Goal: Obtain resource: Download file/media

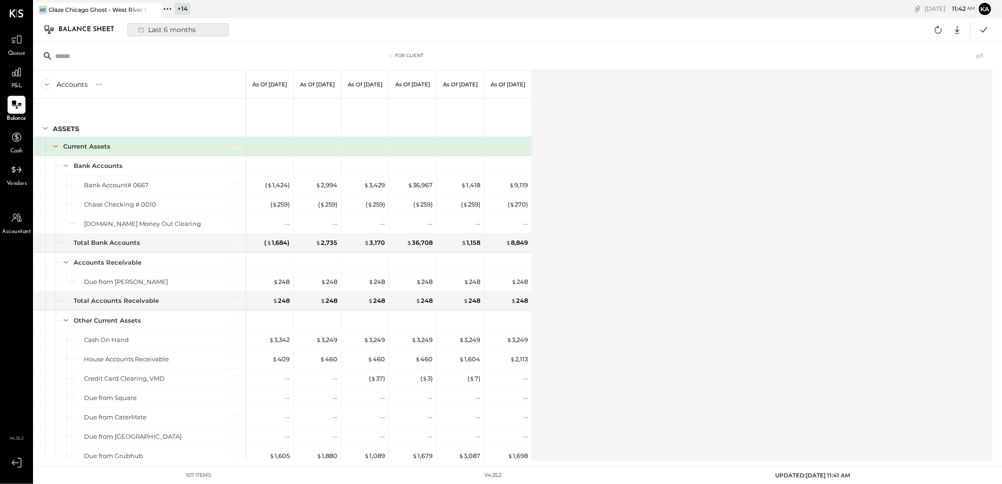
click at [166, 29] on div "Last 6 months" at bounding box center [166, 30] width 67 height 12
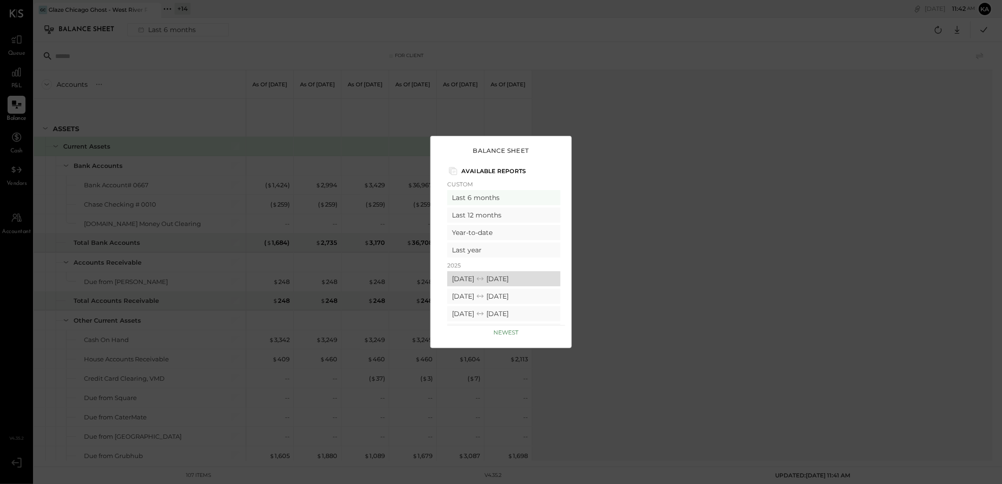
click at [524, 280] on div "[DATE] [DATE]" at bounding box center [503, 278] width 113 height 15
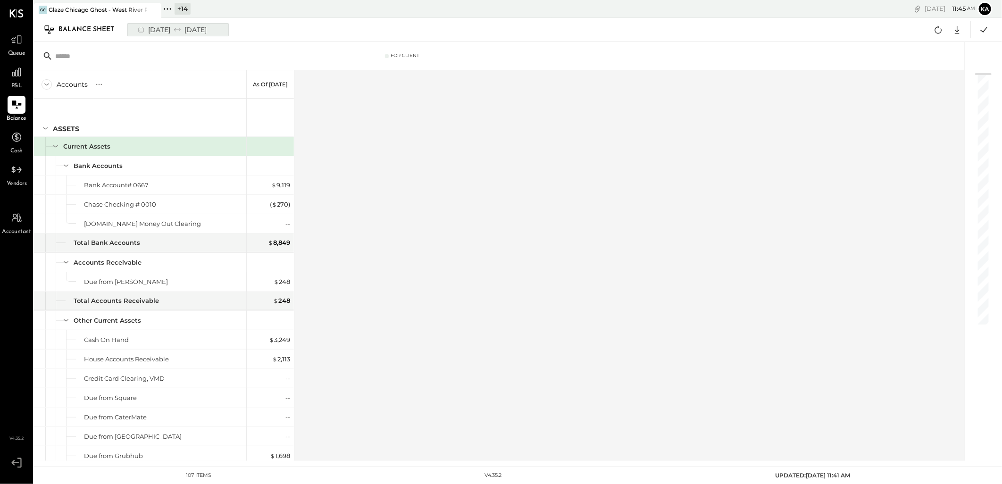
click at [165, 28] on div "[DATE] [DATE]" at bounding box center [172, 30] width 78 height 12
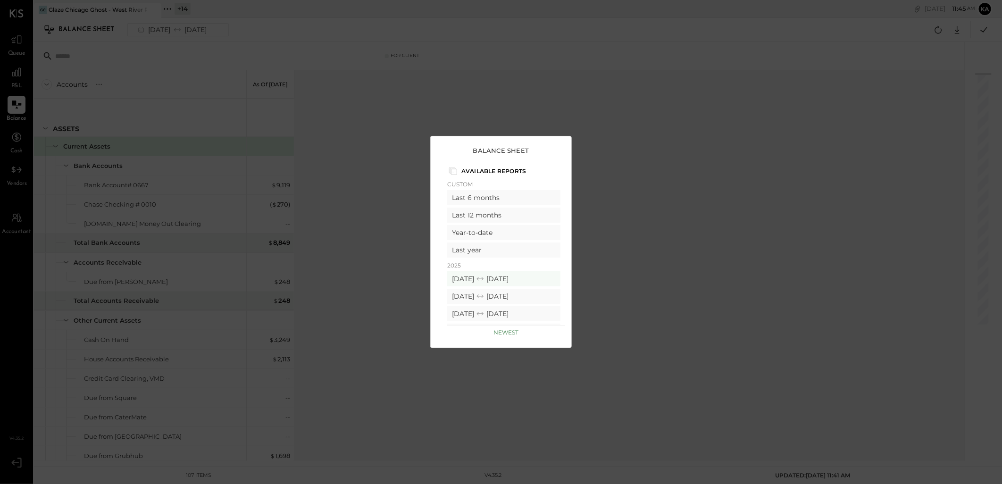
click at [500, 101] on div "Balance Sheet Available Reports Custom Last 6 months Last 12 months Year-to-dat…" at bounding box center [501, 242] width 1002 height 484
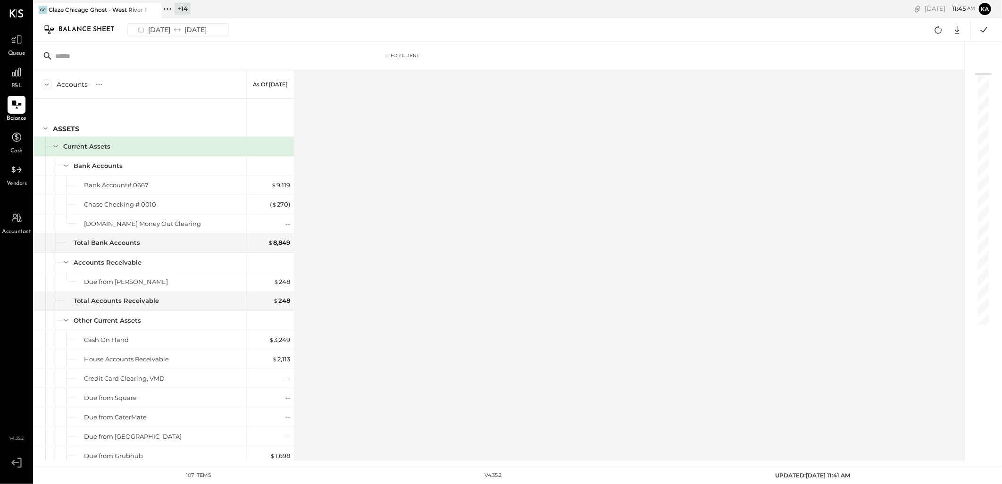
click at [78, 29] on div "Balance Sheet" at bounding box center [90, 29] width 65 height 15
click at [210, 28] on div "[DATE] [DATE]" at bounding box center [172, 30] width 78 height 12
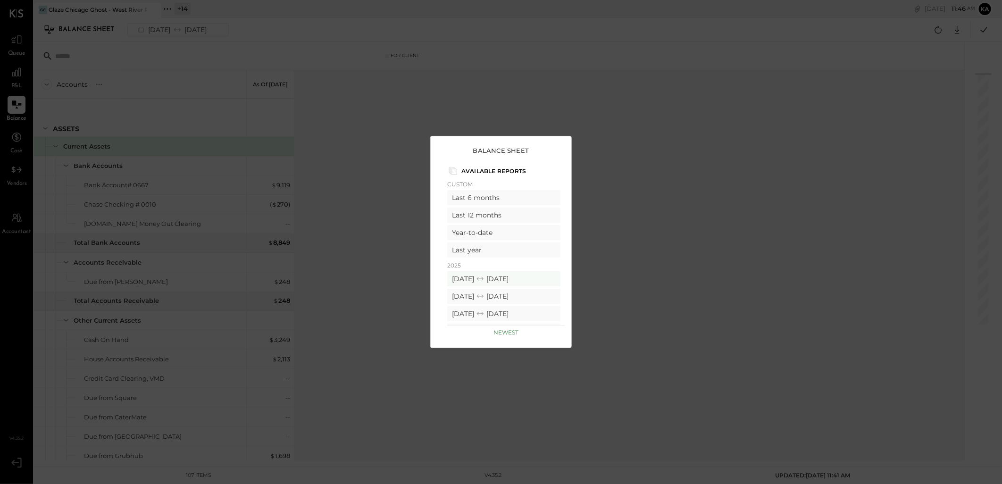
click at [390, 137] on div "Balance Sheet Available Reports Custom Last 6 months Last 12 months Year-to-dat…" at bounding box center [501, 242] width 1002 height 484
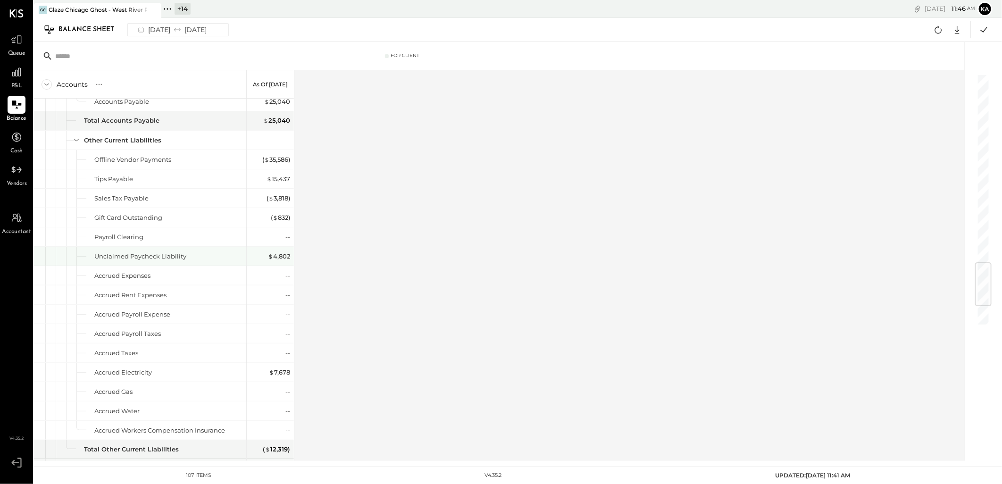
scroll to position [1734, 0]
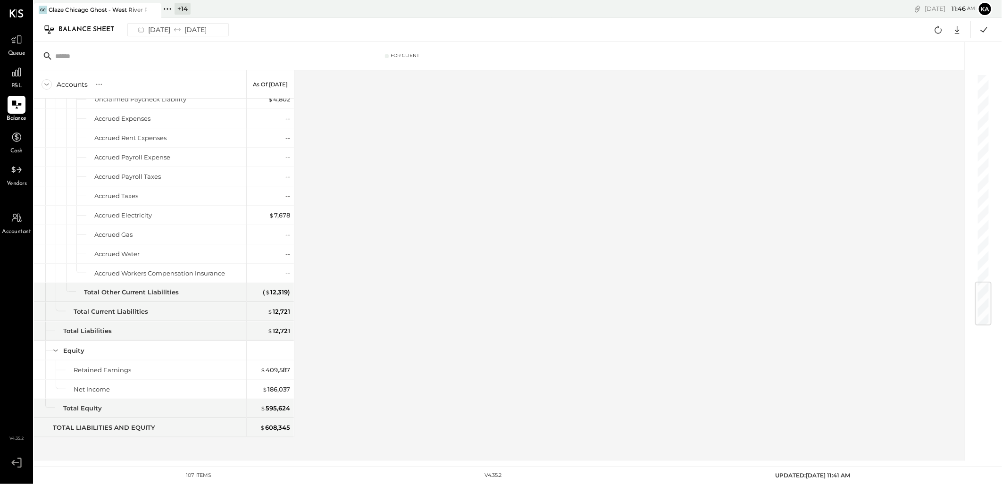
drag, startPoint x: 597, startPoint y: 328, endPoint x: 569, endPoint y: 326, distance: 27.9
click at [597, 328] on div "Accounts S GL As of [DATE] ASSETS Current Assets Bank Accounts Bank Account# 06…" at bounding box center [499, 265] width 931 height 391
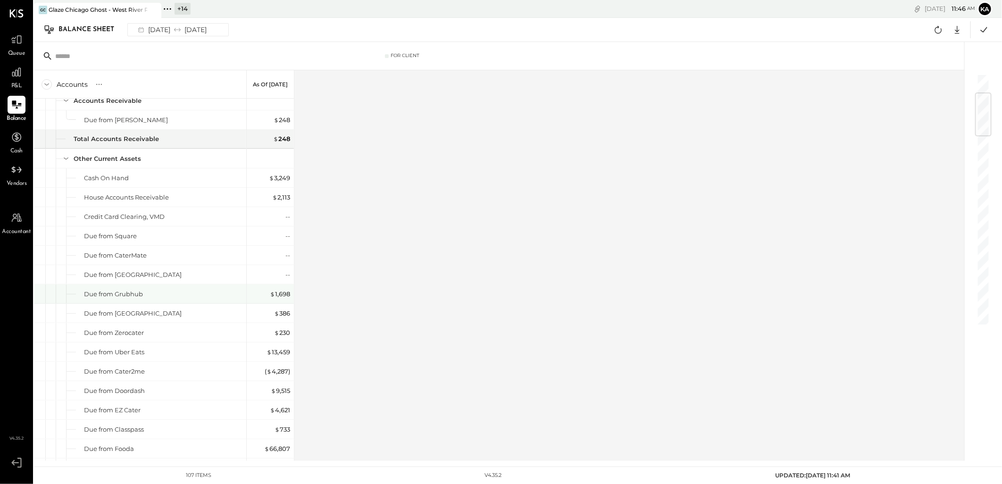
scroll to position [0, 0]
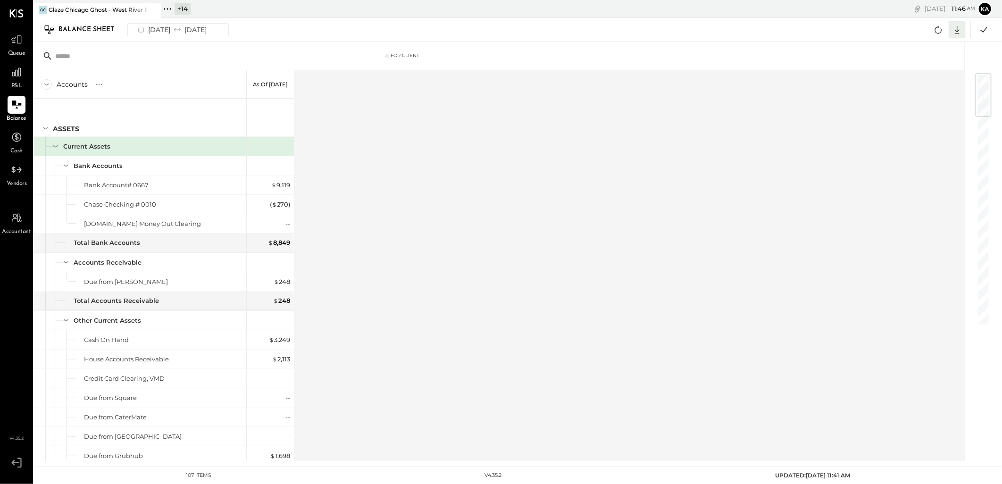
click at [958, 31] on icon at bounding box center [957, 30] width 5 height 8
click at [414, 155] on div "Accounts S GL As of [DATE] ASSETS Current Assets Bank Accounts Bank Account# 06…" at bounding box center [499, 265] width 931 height 391
click at [15, 106] on icon at bounding box center [16, 105] width 12 height 12
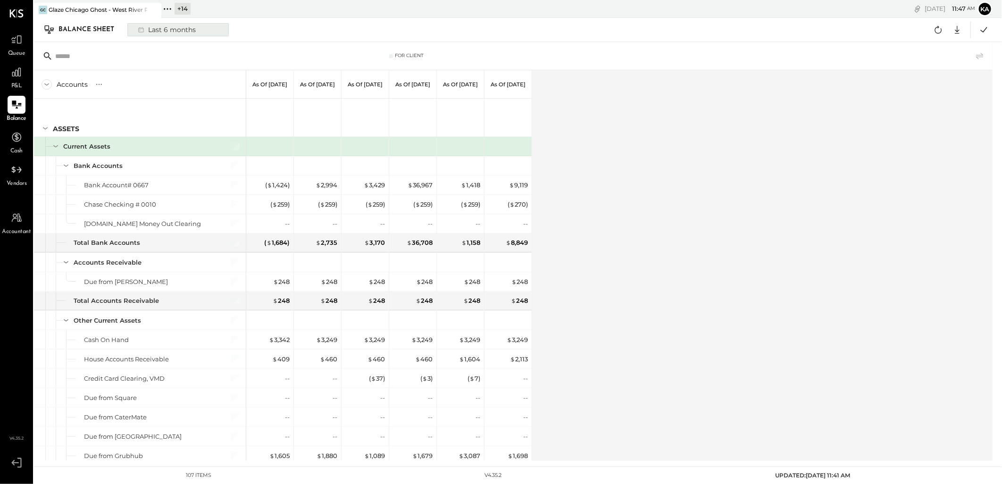
click at [182, 30] on div "Last 6 months" at bounding box center [166, 30] width 67 height 12
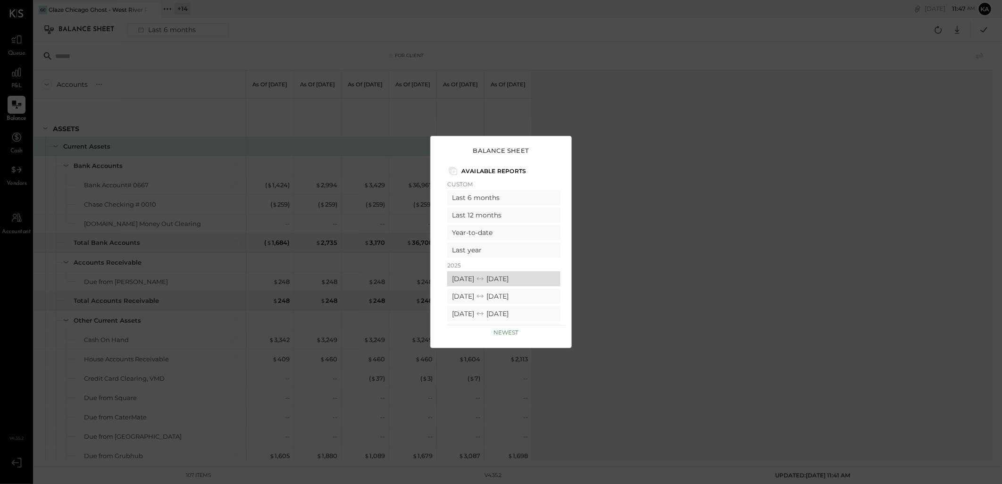
click at [515, 276] on div "[DATE] [DATE]" at bounding box center [503, 278] width 113 height 15
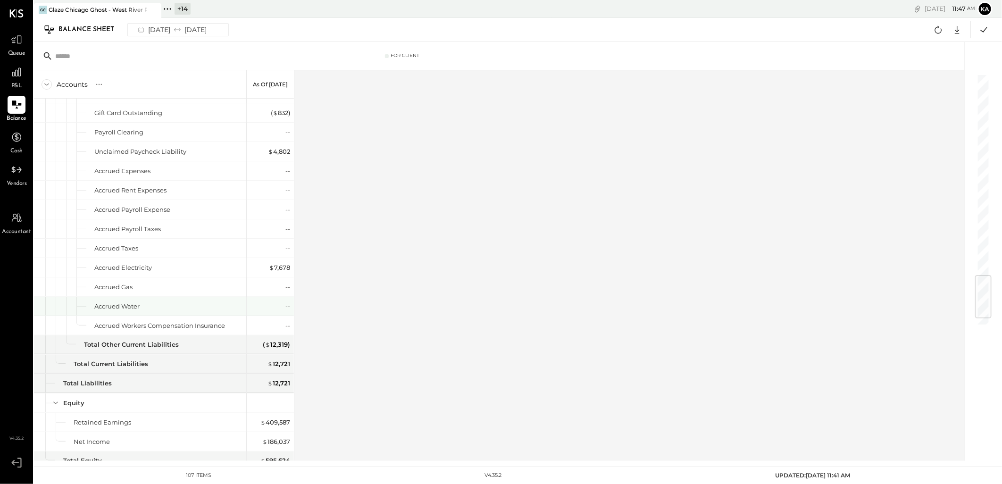
scroll to position [1734, 0]
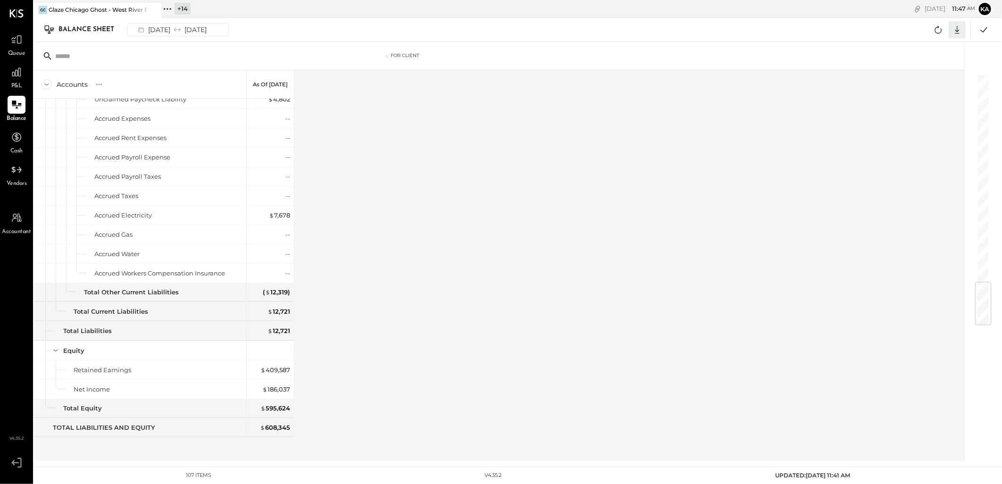
click at [960, 29] on icon at bounding box center [957, 30] width 12 height 12
click at [927, 85] on div "Excel" at bounding box center [927, 85] width 75 height 20
click at [482, 181] on div "Accounts S GL As of [DATE] ASSETS Current Assets Bank Accounts Bank Account# 06…" at bounding box center [499, 265] width 931 height 391
click at [168, 5] on icon at bounding box center [167, 9] width 12 height 12
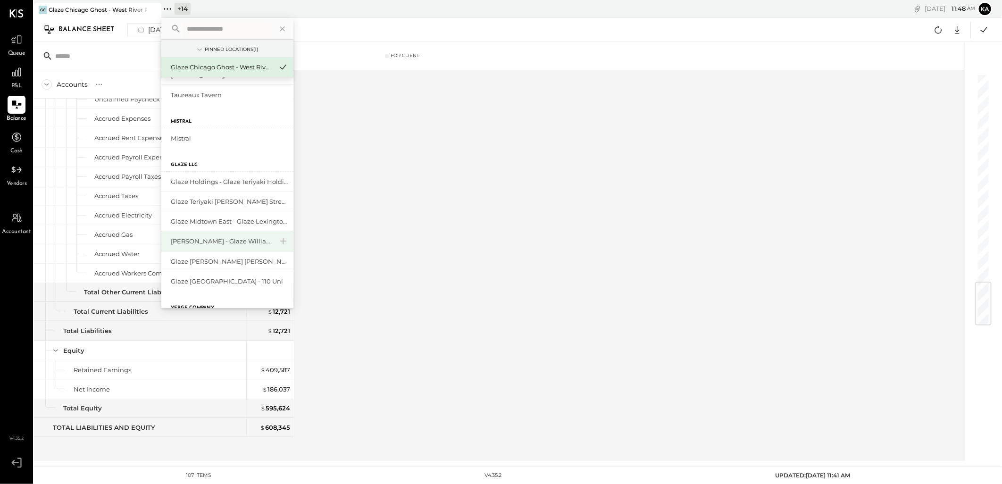
scroll to position [52, 0]
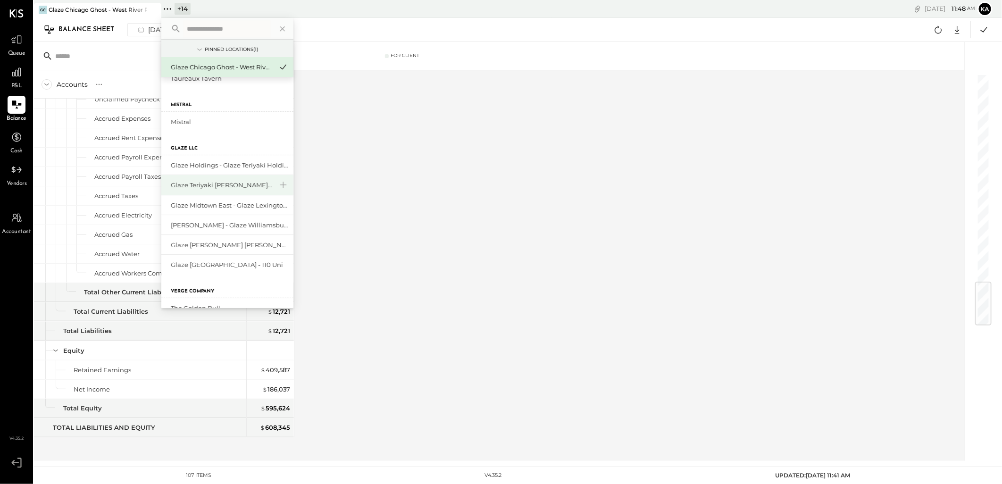
click at [209, 186] on div "Glaze Teriyaki [PERSON_NAME] Street - [PERSON_NAME] River [PERSON_NAME] LLC" at bounding box center [222, 185] width 102 height 9
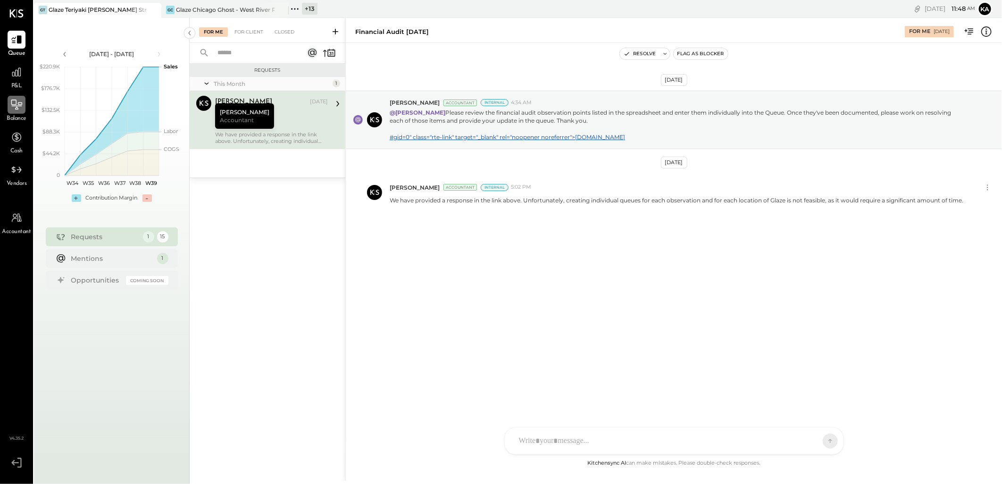
click at [13, 106] on icon at bounding box center [16, 105] width 12 height 12
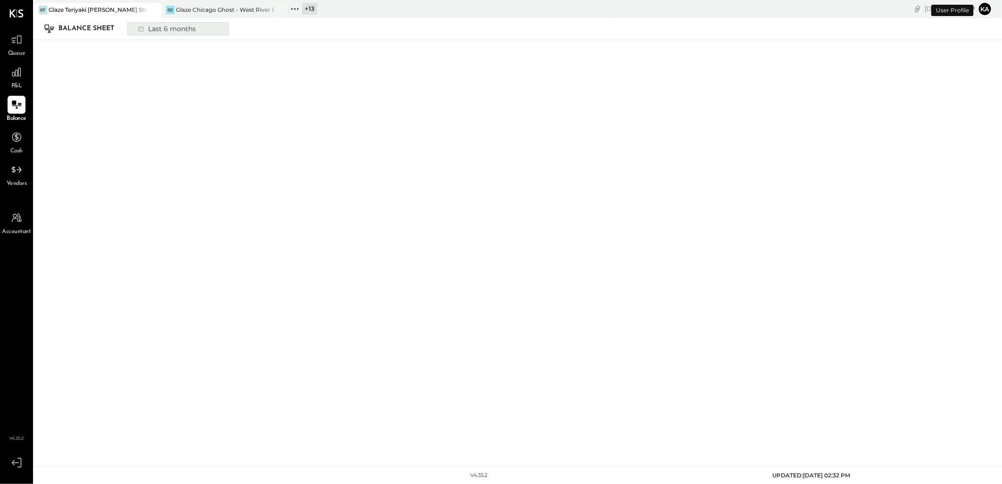
click at [196, 30] on div "Last 6 months" at bounding box center [166, 29] width 67 height 12
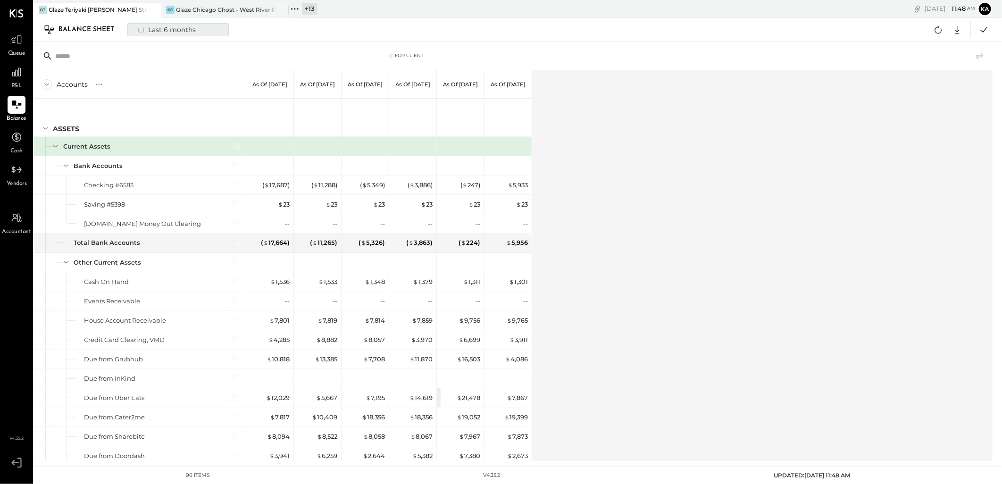
click at [158, 30] on div "Last 6 months" at bounding box center [166, 30] width 67 height 12
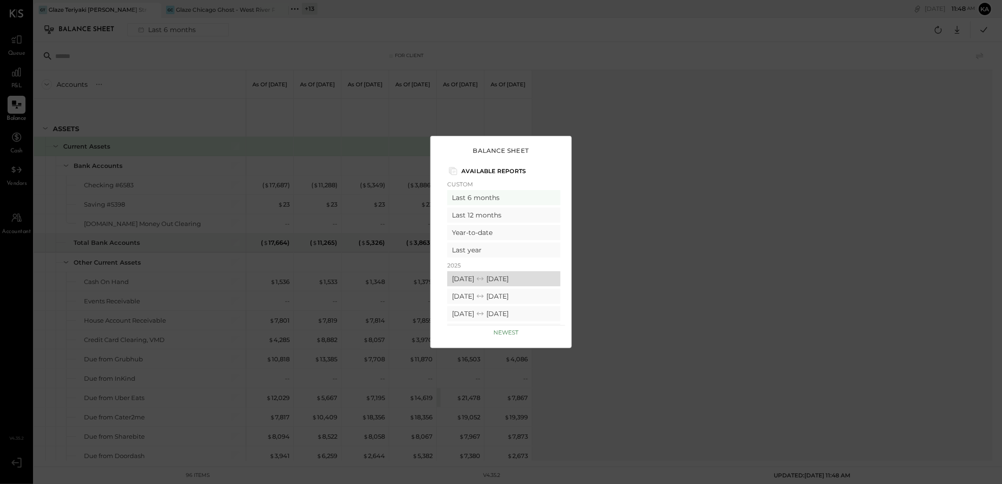
click at [485, 279] on icon at bounding box center [479, 278] width 9 height 9
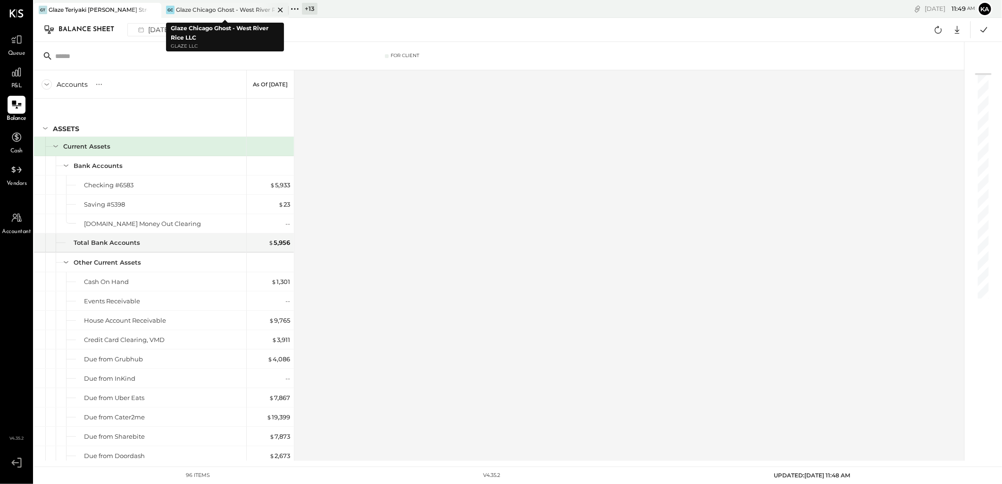
click at [281, 10] on icon at bounding box center [280, 10] width 5 height 5
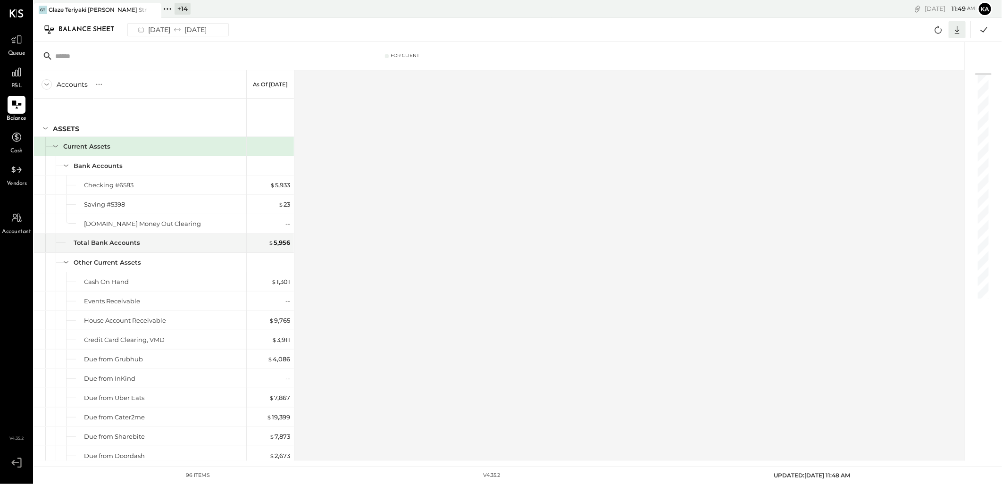
click at [955, 30] on icon at bounding box center [957, 30] width 12 height 12
click at [932, 85] on div "Excel" at bounding box center [927, 85] width 75 height 20
click at [631, 220] on div "Accounts S GL As of [DATE] ASSETS Current Assets Bank Accounts Checking #6583 S…" at bounding box center [499, 265] width 931 height 391
click at [169, 8] on icon at bounding box center [167, 9] width 12 height 12
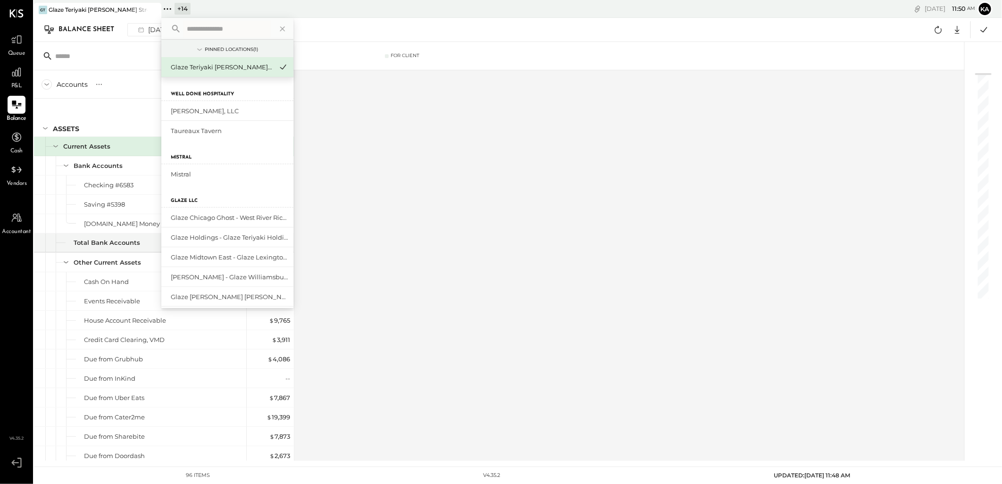
click at [249, 23] on input "text" at bounding box center [227, 28] width 88 height 17
click at [225, 257] on div "Glaze Midtown East - Glaze Lexington One LLC" at bounding box center [222, 257] width 102 height 9
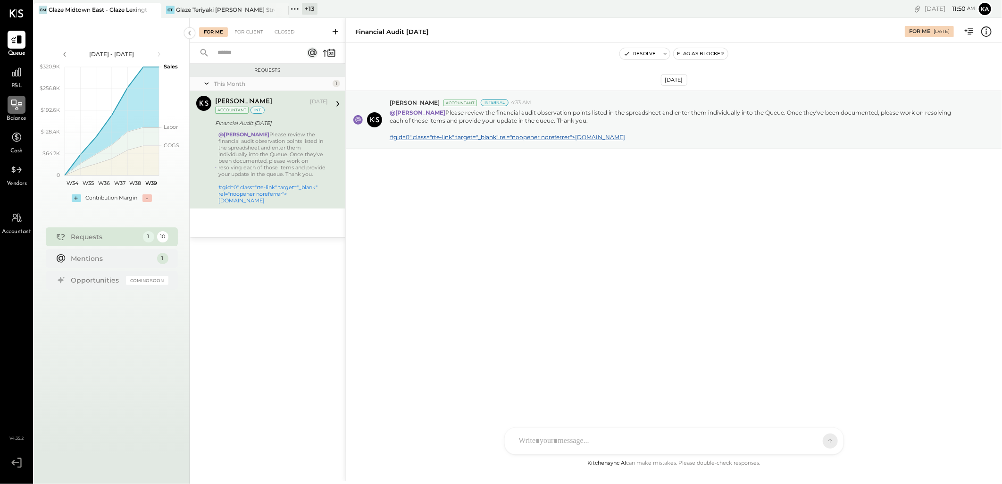
click at [17, 109] on icon at bounding box center [16, 105] width 11 height 10
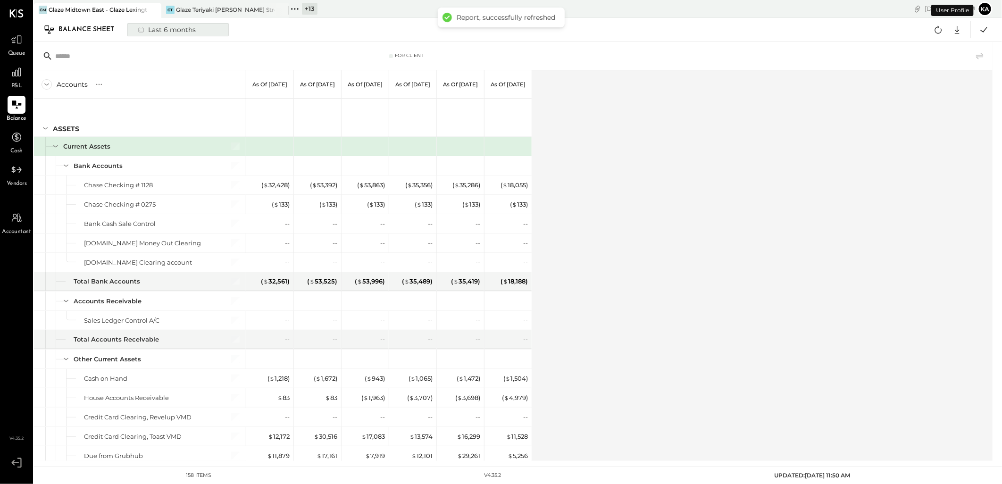
click at [161, 29] on div "Last 6 months" at bounding box center [166, 30] width 67 height 12
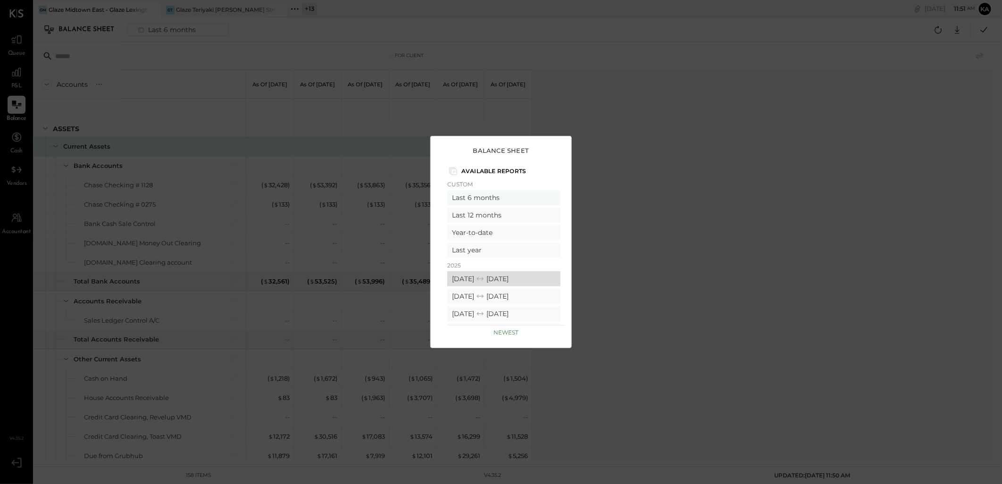
click at [482, 276] on div "[DATE] [DATE]" at bounding box center [503, 278] width 113 height 15
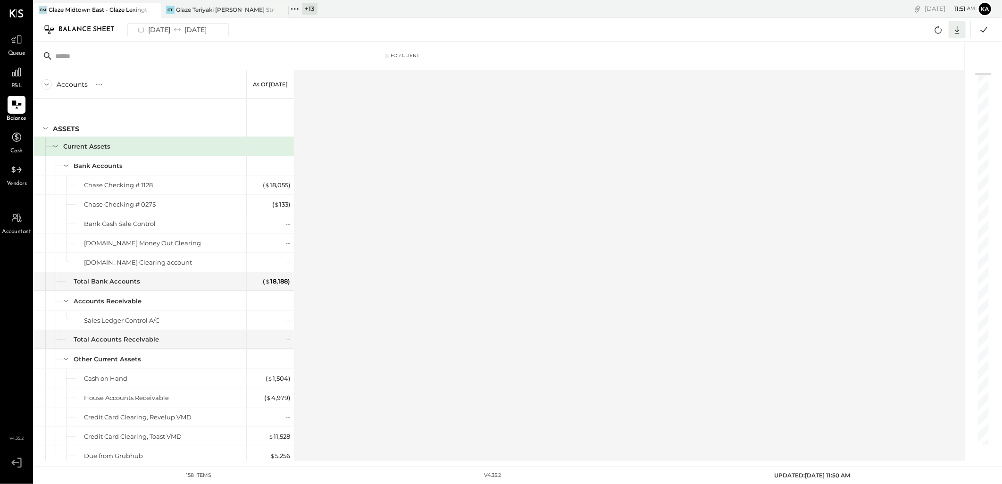
click at [956, 29] on icon at bounding box center [957, 30] width 12 height 12
click at [943, 85] on div "Excel" at bounding box center [927, 85] width 75 height 20
drag, startPoint x: 590, startPoint y: 241, endPoint x: 577, endPoint y: 237, distance: 13.9
click at [590, 241] on div "Accounts S GL As of [DATE] ASSETS Current Assets Bank Accounts Chase Checking #…" at bounding box center [499, 265] width 931 height 391
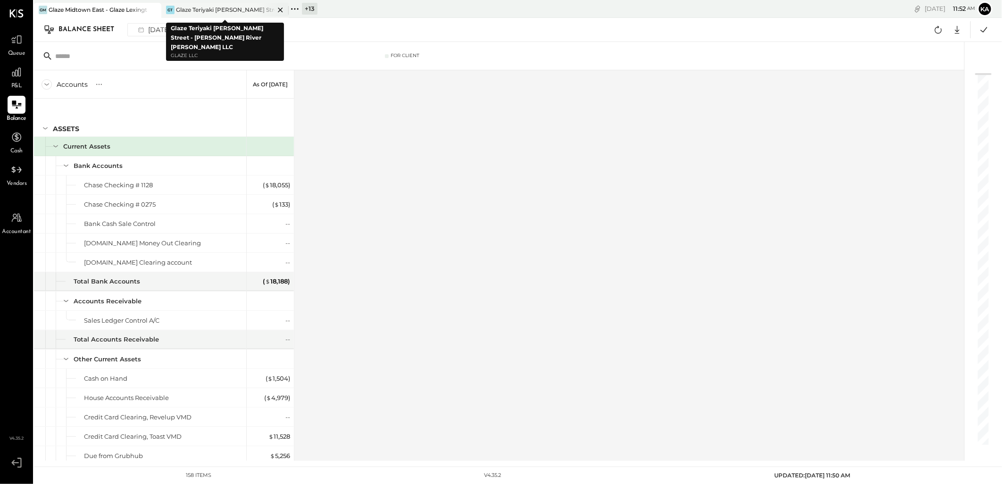
click at [280, 7] on icon at bounding box center [280, 9] width 12 height 11
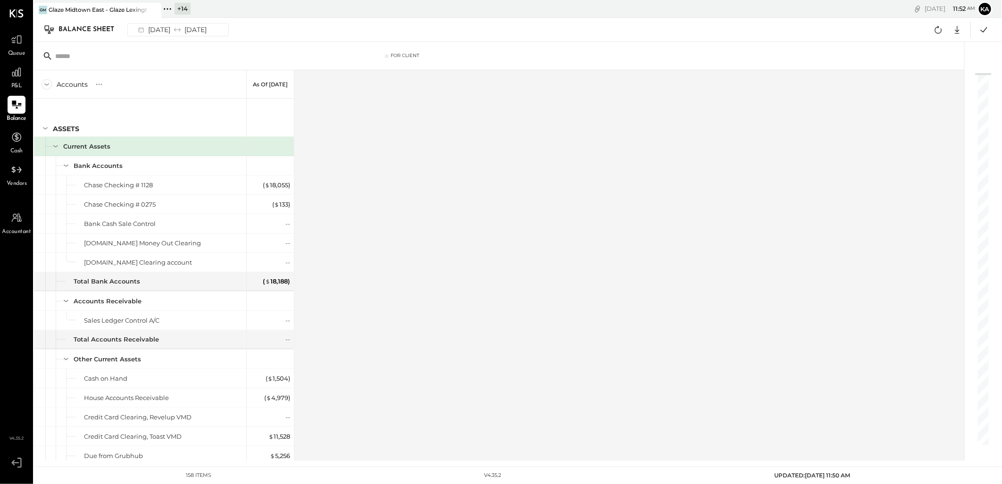
click at [170, 8] on icon at bounding box center [167, 9] width 12 height 12
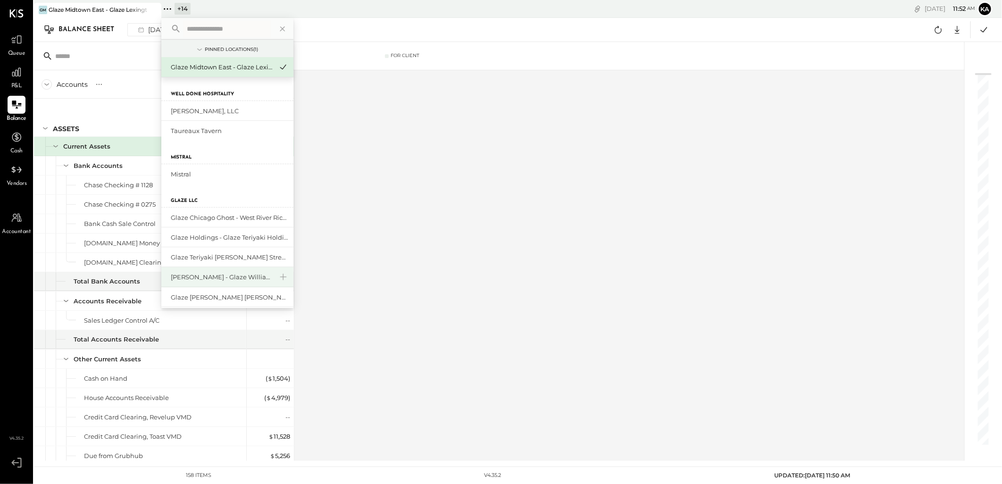
click at [236, 276] on div "[PERSON_NAME] - Glaze Williamsburg One LLC" at bounding box center [222, 277] width 102 height 9
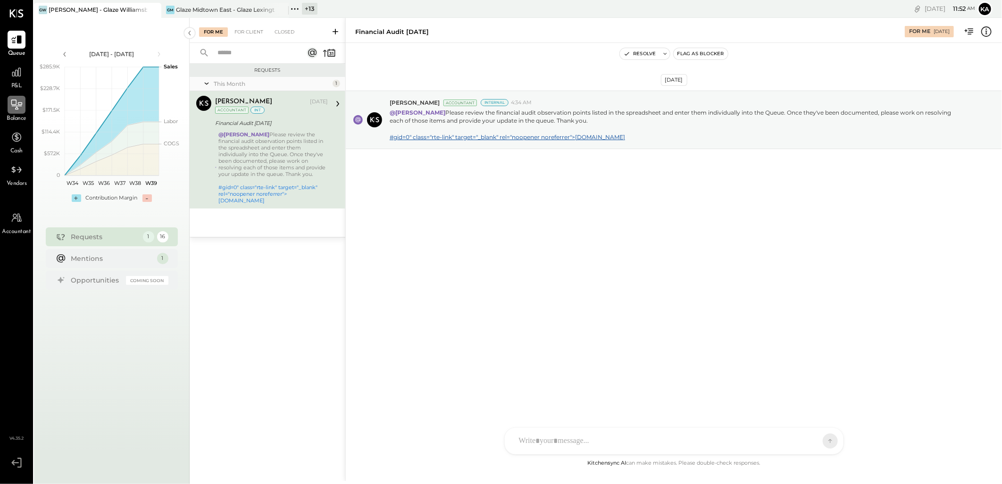
click at [16, 109] on icon at bounding box center [16, 105] width 11 height 10
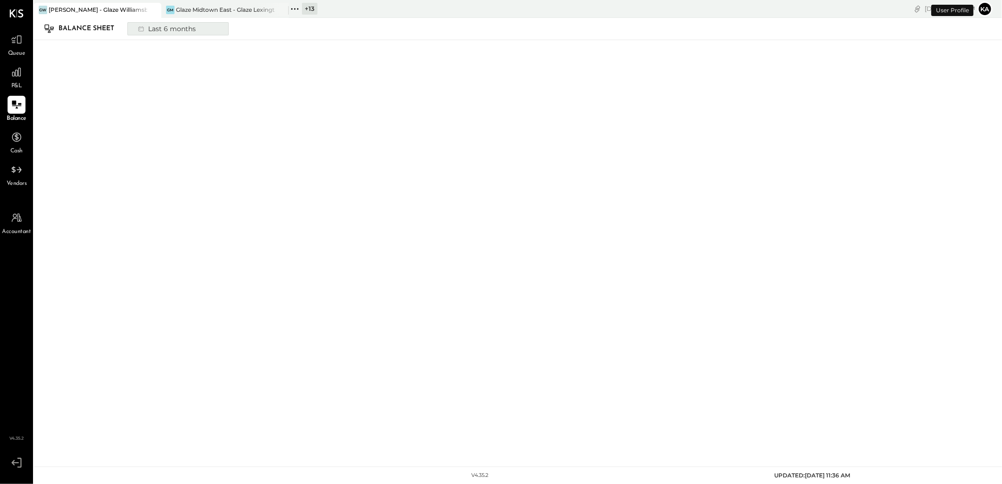
click at [186, 29] on div "Last 6 months" at bounding box center [166, 29] width 67 height 12
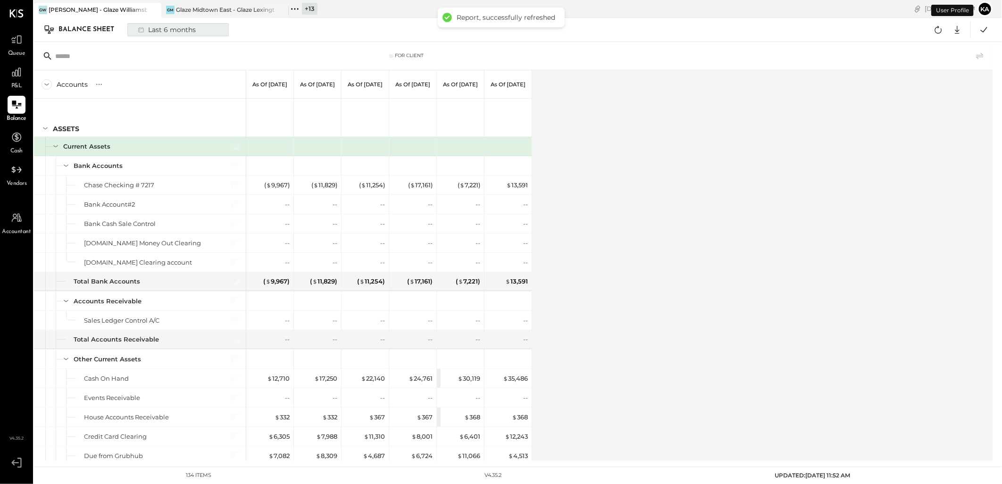
click at [161, 25] on div "Last 6 months" at bounding box center [166, 30] width 67 height 12
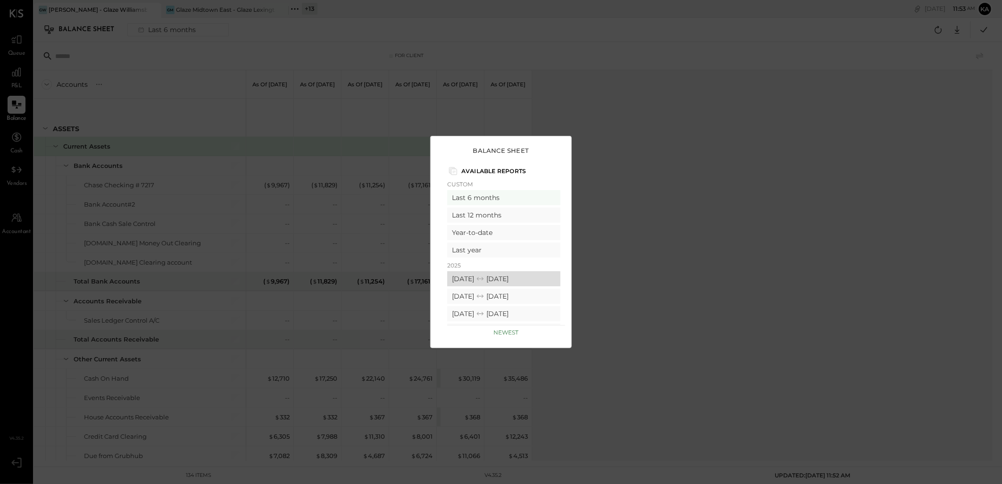
click at [508, 276] on div "[DATE] [DATE]" at bounding box center [503, 278] width 113 height 15
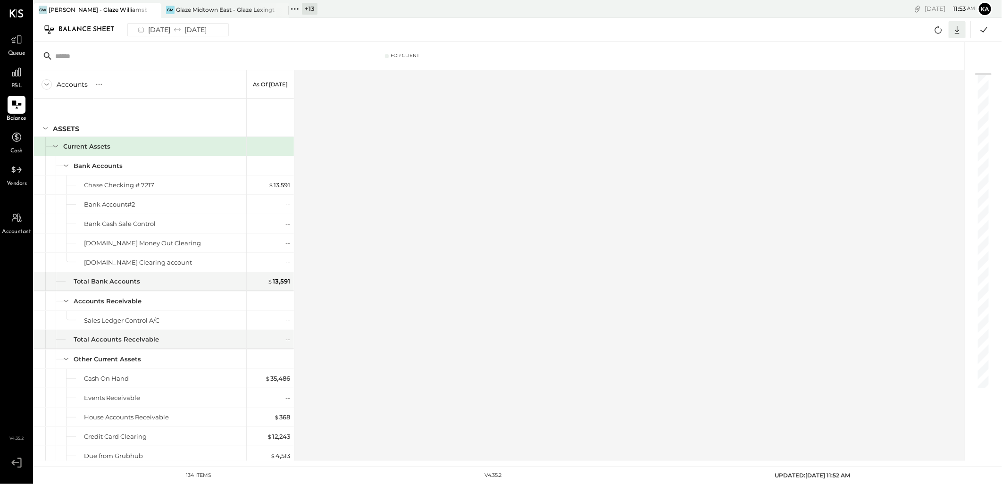
click at [957, 27] on icon at bounding box center [957, 30] width 5 height 8
click at [939, 82] on div "Excel" at bounding box center [927, 85] width 75 height 20
click at [580, 242] on div "Accounts S GL As of [DATE] ASSETS Current Assets Bank Accounts Chase Checking #…" at bounding box center [499, 265] width 931 height 391
click at [281, 8] on icon at bounding box center [280, 9] width 12 height 11
click at [167, 10] on icon at bounding box center [167, 9] width 12 height 12
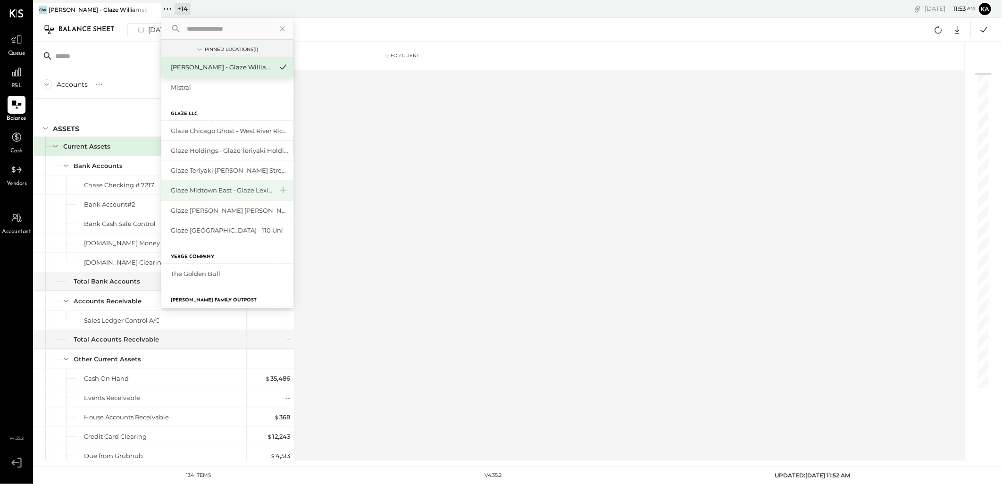
scroll to position [105, 0]
click at [242, 190] on div "Glaze [PERSON_NAME] [PERSON_NAME] LLC" at bounding box center [222, 192] width 102 height 9
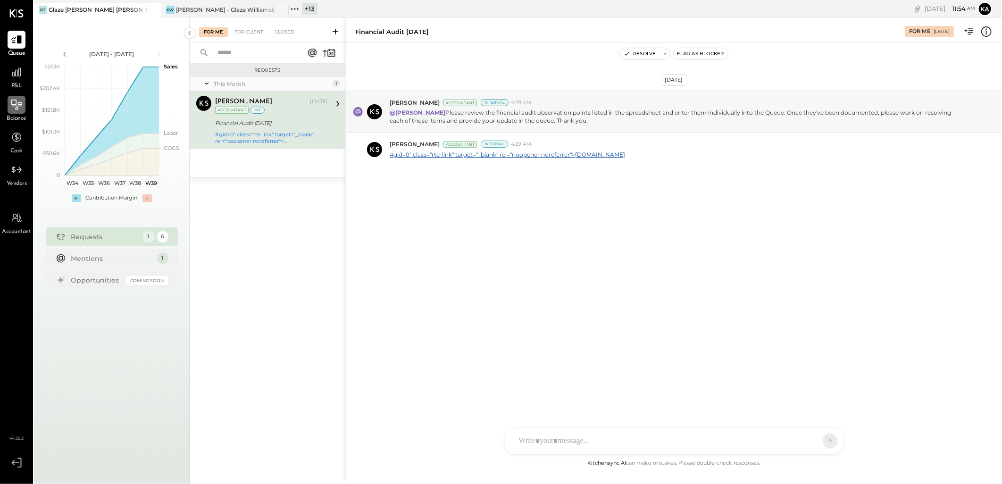
click at [17, 100] on icon at bounding box center [16, 105] width 12 height 12
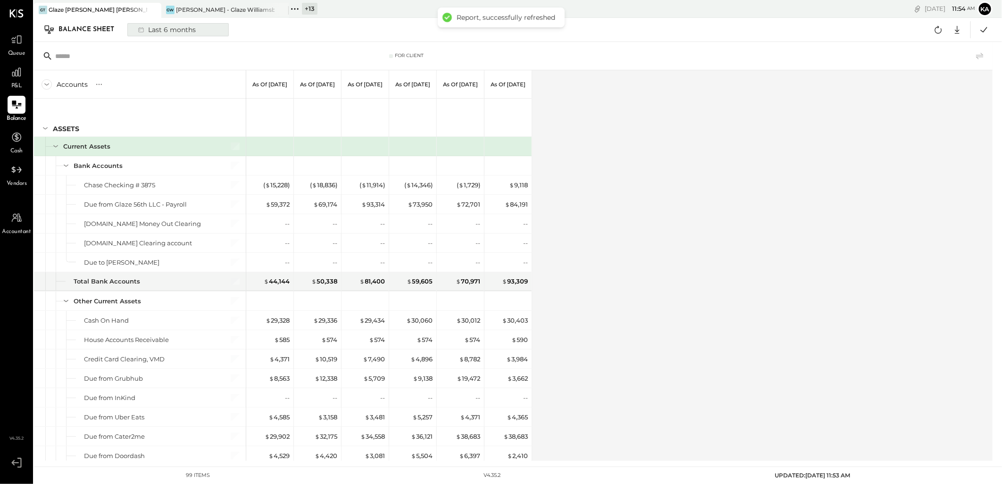
click at [180, 29] on div "Last 6 months" at bounding box center [166, 30] width 67 height 12
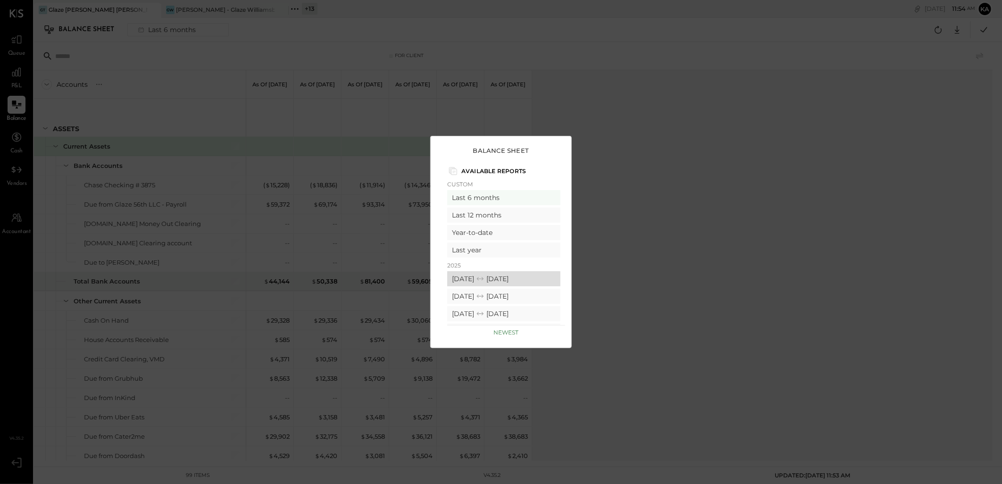
click at [478, 275] on div "[DATE] [DATE]" at bounding box center [503, 278] width 113 height 15
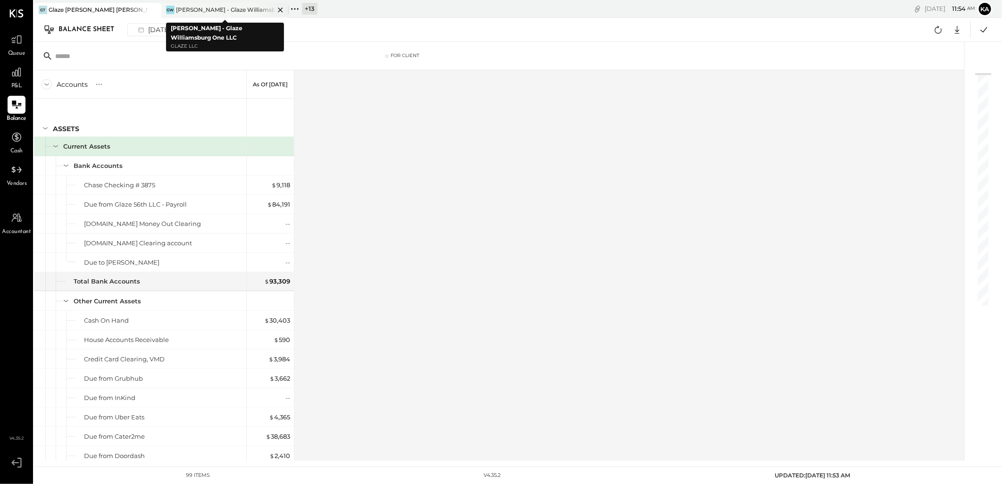
click at [280, 10] on icon at bounding box center [280, 9] width 12 height 11
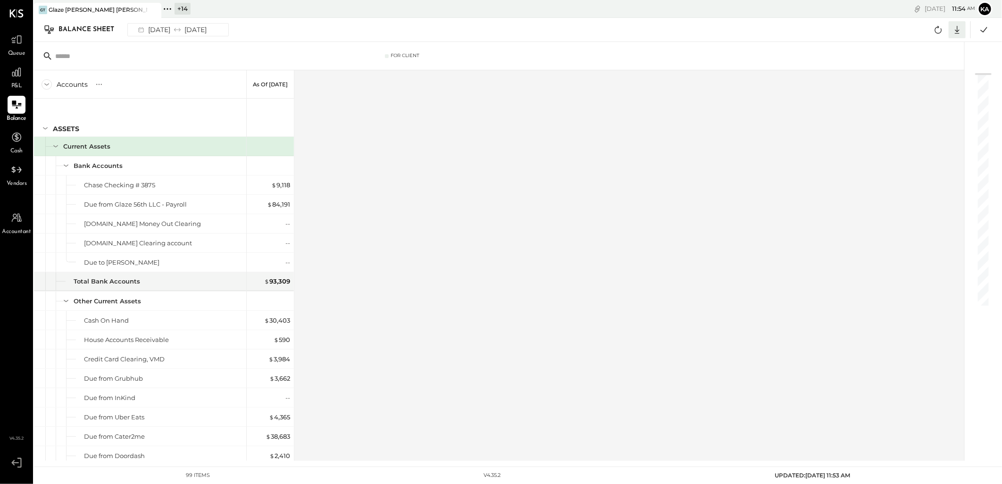
click at [960, 29] on icon at bounding box center [957, 30] width 12 height 12
click at [939, 79] on div "Excel" at bounding box center [927, 85] width 75 height 20
click at [508, 241] on div "Accounts S GL As of [DATE] ASSETS Current Assets Bank Accounts Chase Checking #…" at bounding box center [499, 265] width 931 height 391
click at [167, 7] on icon at bounding box center [167, 9] width 12 height 12
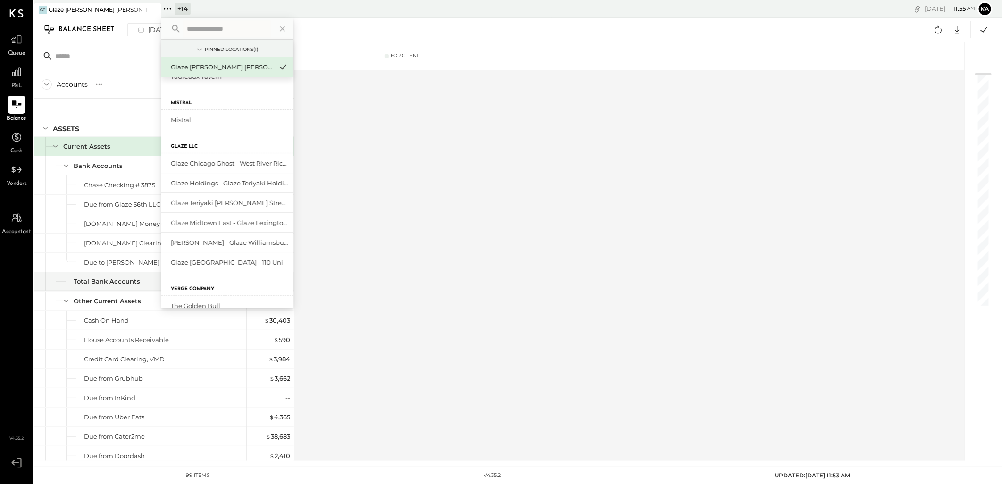
scroll to position [105, 0]
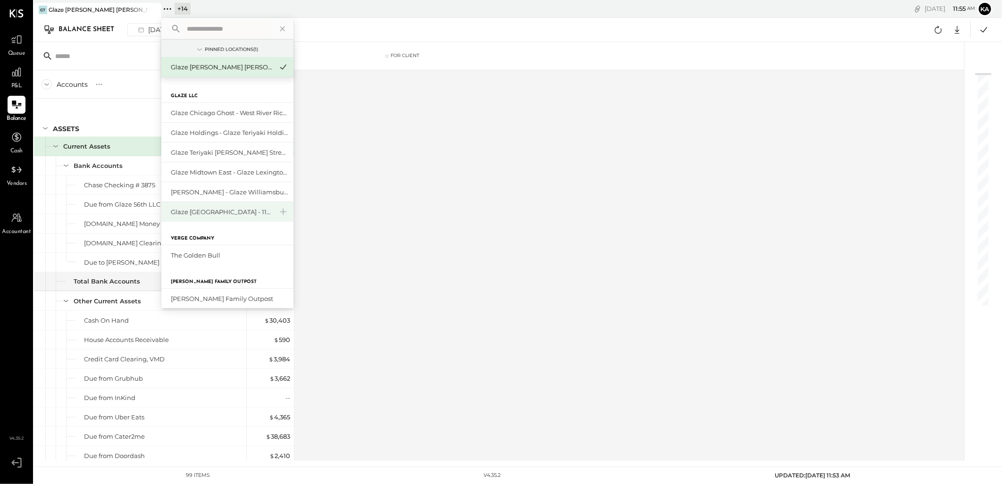
click at [224, 211] on div "Glaze [GEOGRAPHIC_DATA] - 110 Uni" at bounding box center [222, 212] width 102 height 9
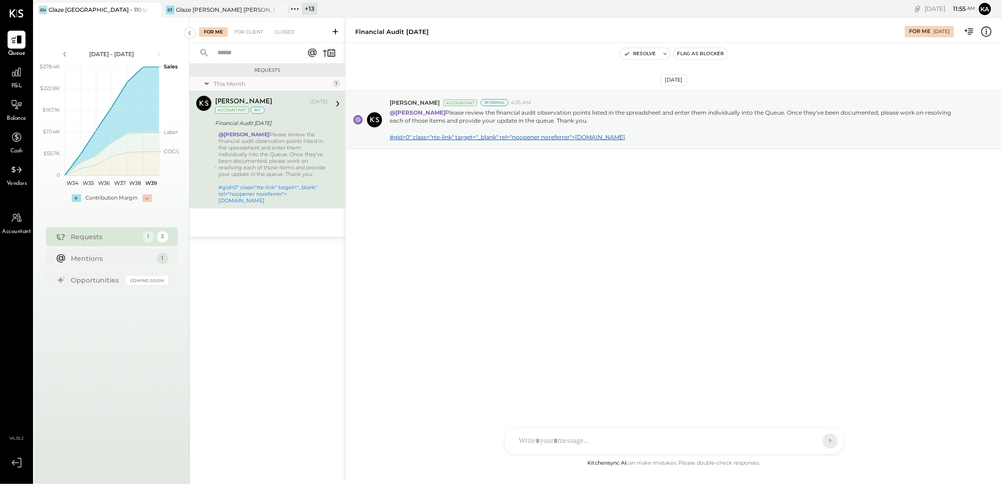
drag, startPoint x: 465, startPoint y: 284, endPoint x: 185, endPoint y: 225, distance: 286.6
click at [465, 284] on div "[DATE] [PERSON_NAME] Accountant Internal 4:35 AM @[PERSON_NAME] Please review t…" at bounding box center [674, 250] width 656 height 415
click at [13, 106] on icon at bounding box center [16, 105] width 12 height 12
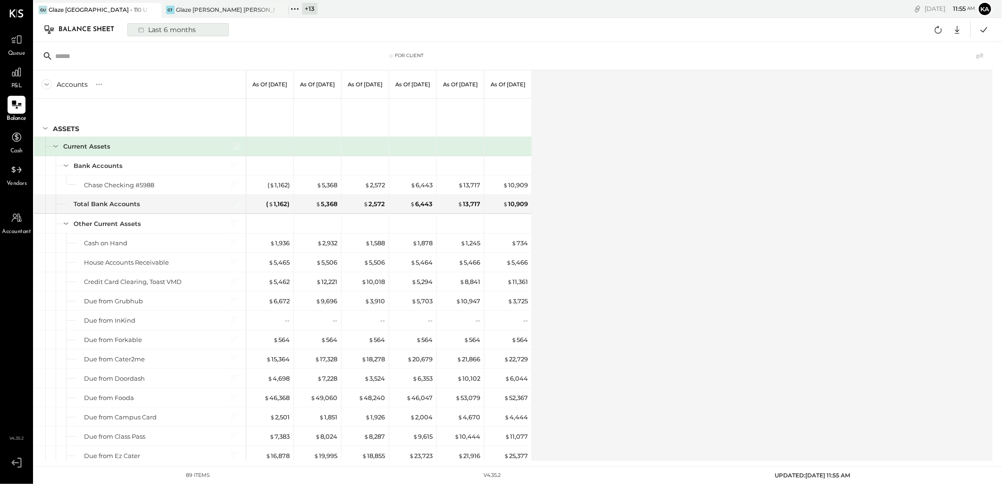
click at [178, 27] on div "Last 6 months" at bounding box center [166, 30] width 67 height 12
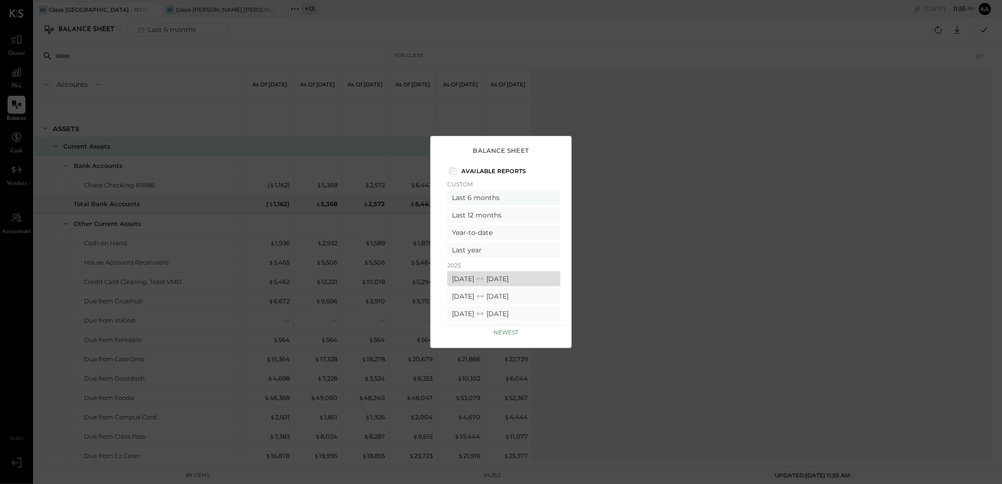
click at [506, 277] on div "[DATE] [DATE]" at bounding box center [503, 278] width 113 height 15
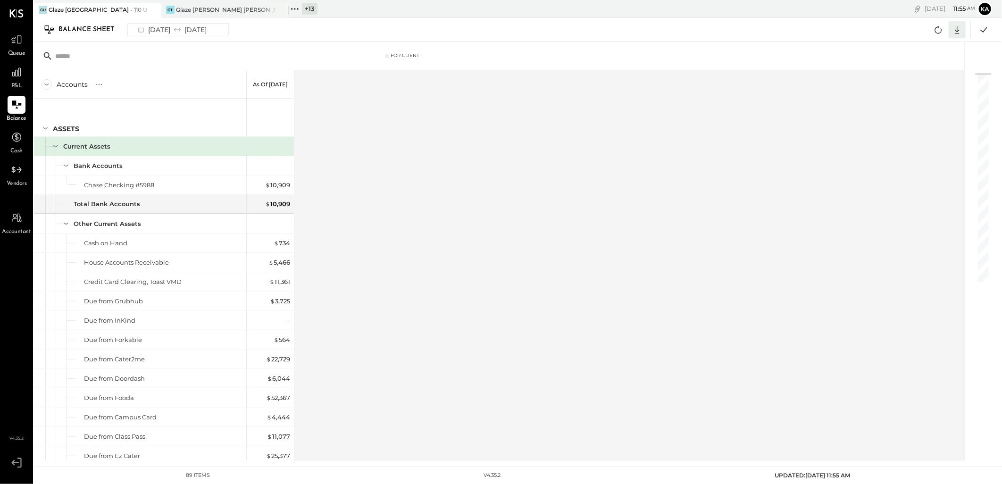
click at [954, 24] on icon at bounding box center [957, 30] width 12 height 12
click at [936, 83] on div "Excel" at bounding box center [927, 85] width 75 height 20
drag, startPoint x: 579, startPoint y: 195, endPoint x: 460, endPoint y: 143, distance: 129.5
click at [578, 194] on div "Accounts S GL As of [DATE] ASSETS Current Assets Bank Accounts Chase Checking #…" at bounding box center [499, 265] width 931 height 391
click at [295, 10] on icon at bounding box center [295, 9] width 12 height 12
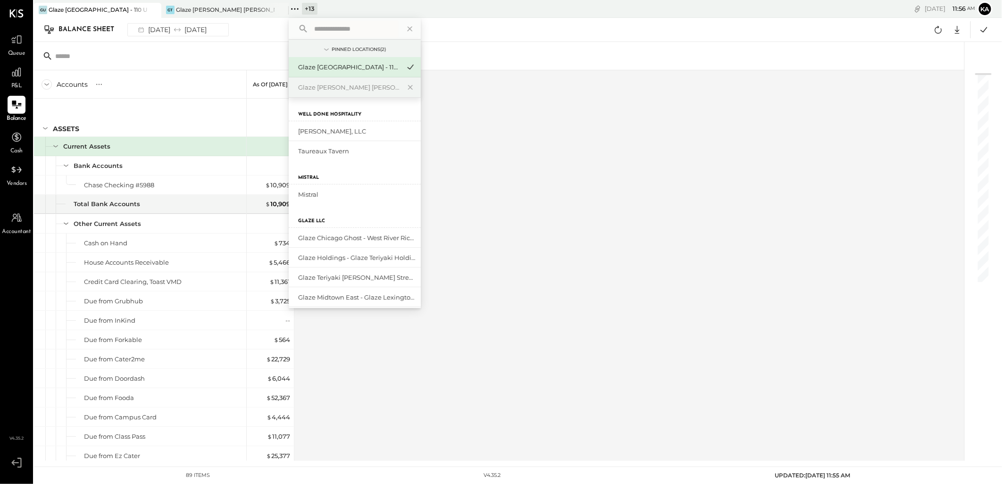
click at [359, 29] on input "text" at bounding box center [354, 28] width 88 height 17
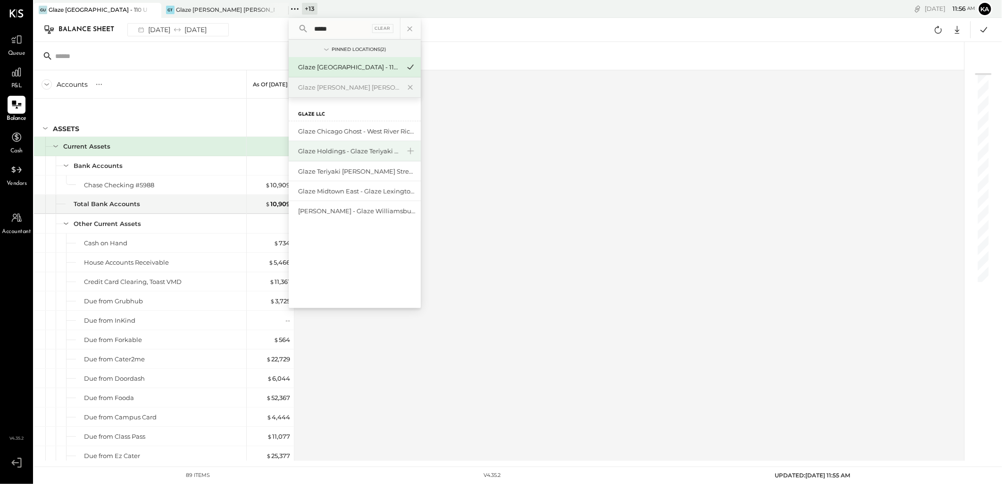
type input "*****"
click at [366, 151] on div "Glaze Holdings - Glaze Teriyaki Holdings LLC" at bounding box center [349, 151] width 102 height 9
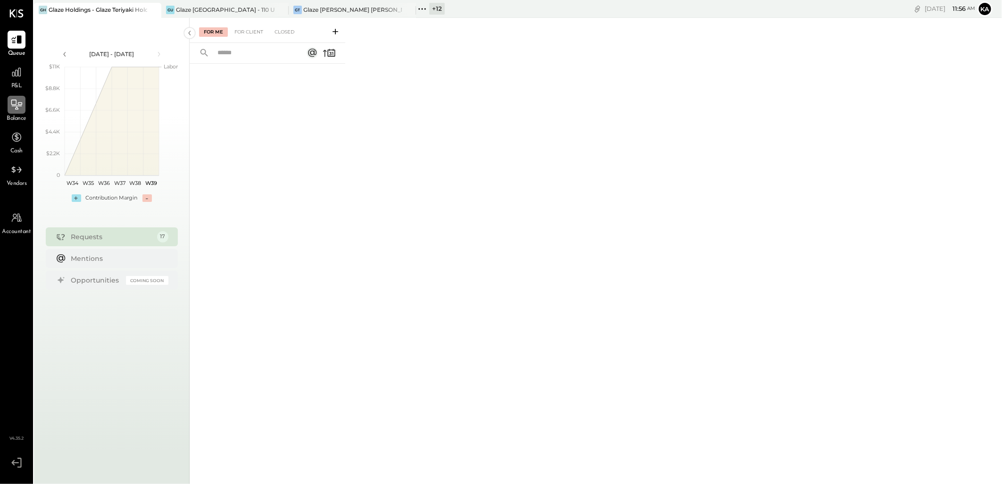
click at [19, 105] on icon at bounding box center [16, 105] width 11 height 10
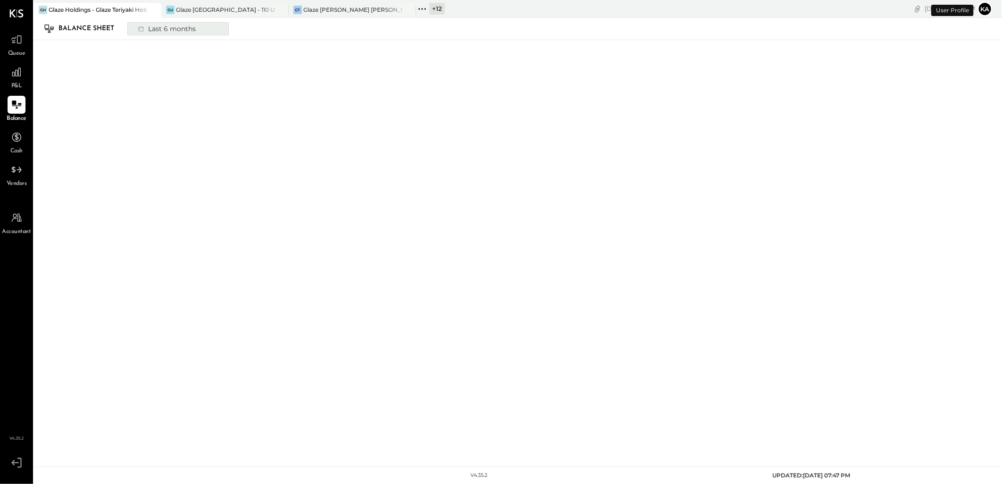
click at [187, 29] on div "Last 6 months" at bounding box center [166, 29] width 67 height 12
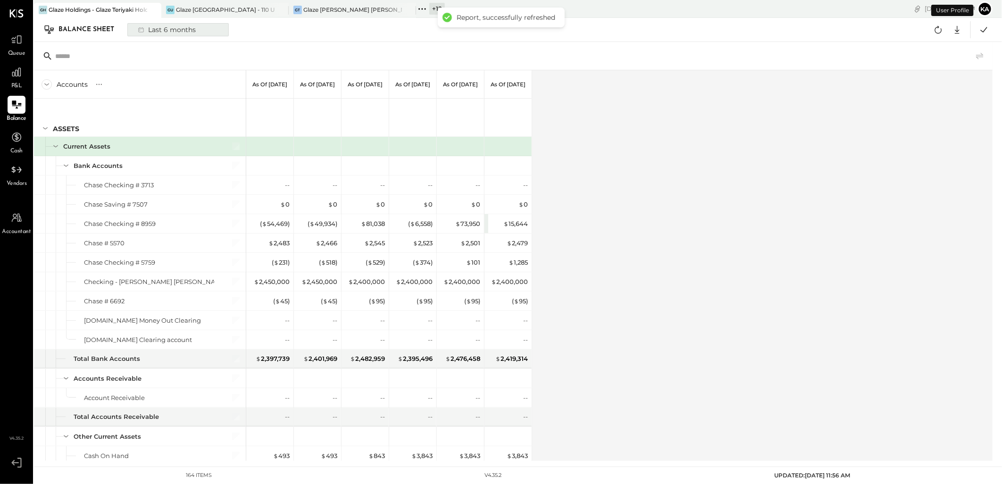
click at [190, 30] on div "Last 6 months" at bounding box center [166, 30] width 67 height 12
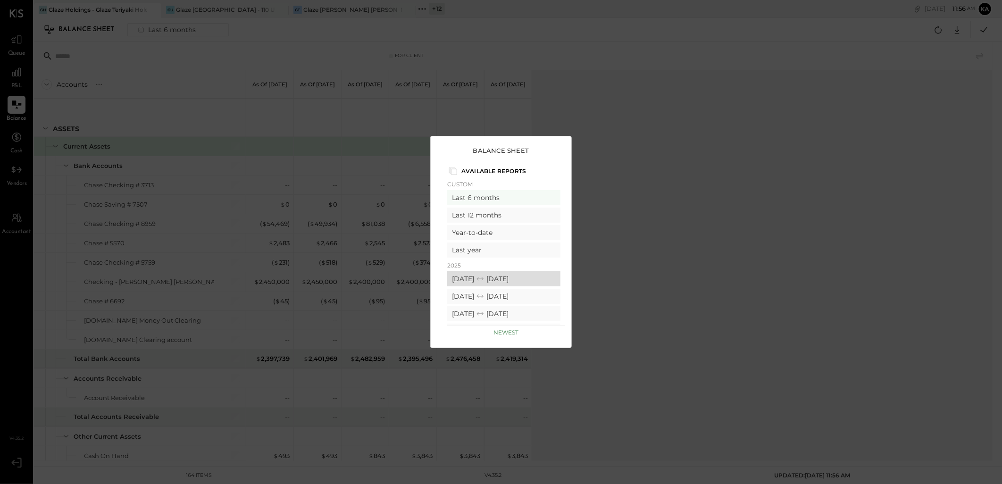
click at [501, 276] on div "[DATE] [DATE]" at bounding box center [503, 278] width 113 height 15
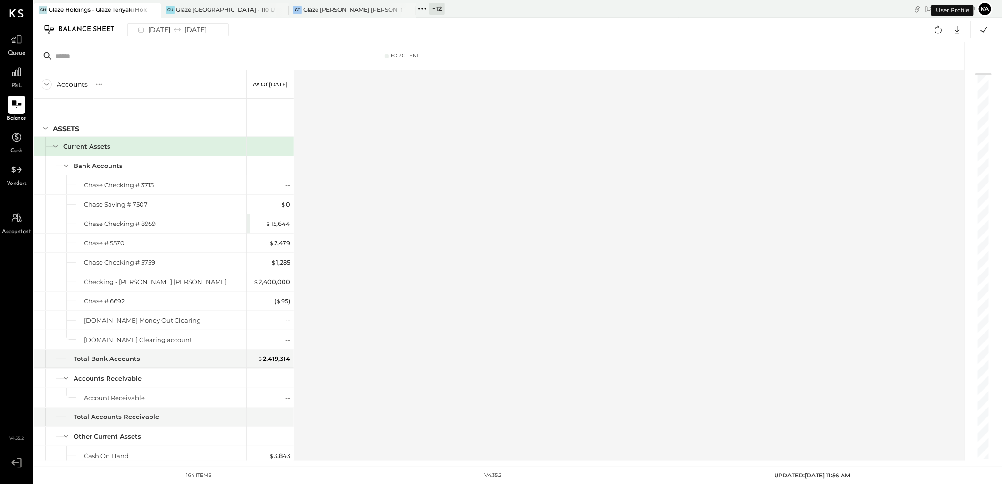
click at [370, 197] on div "Accounts S GL As of [DATE] ASSETS Current Assets Bank Accounts Chase Checking #…" at bounding box center [499, 265] width 931 height 391
click at [956, 30] on icon at bounding box center [957, 30] width 12 height 12
click at [939, 89] on div "Excel" at bounding box center [927, 85] width 75 height 20
